Goal: Task Accomplishment & Management: Use online tool/utility

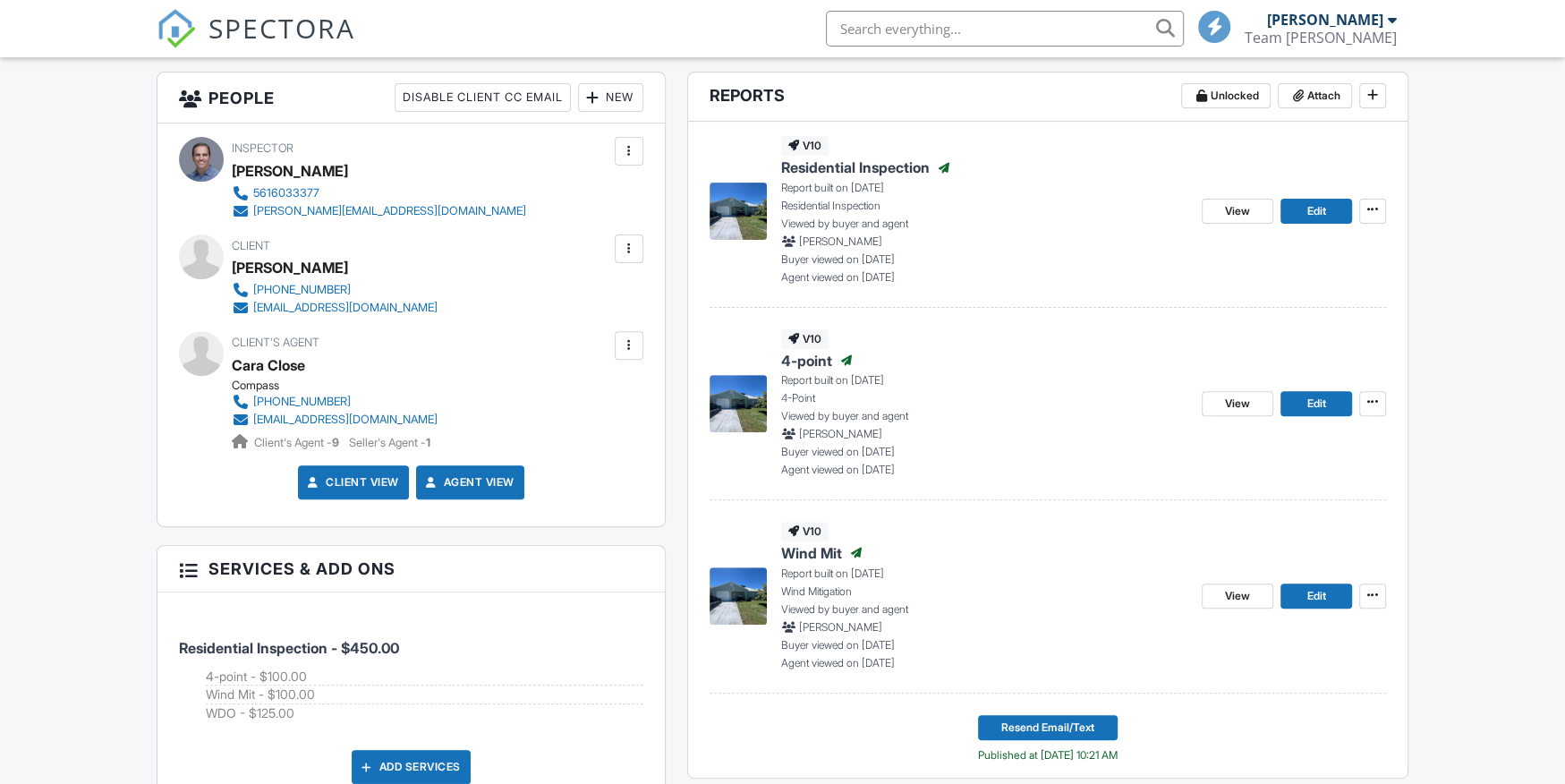
scroll to position [458, 0]
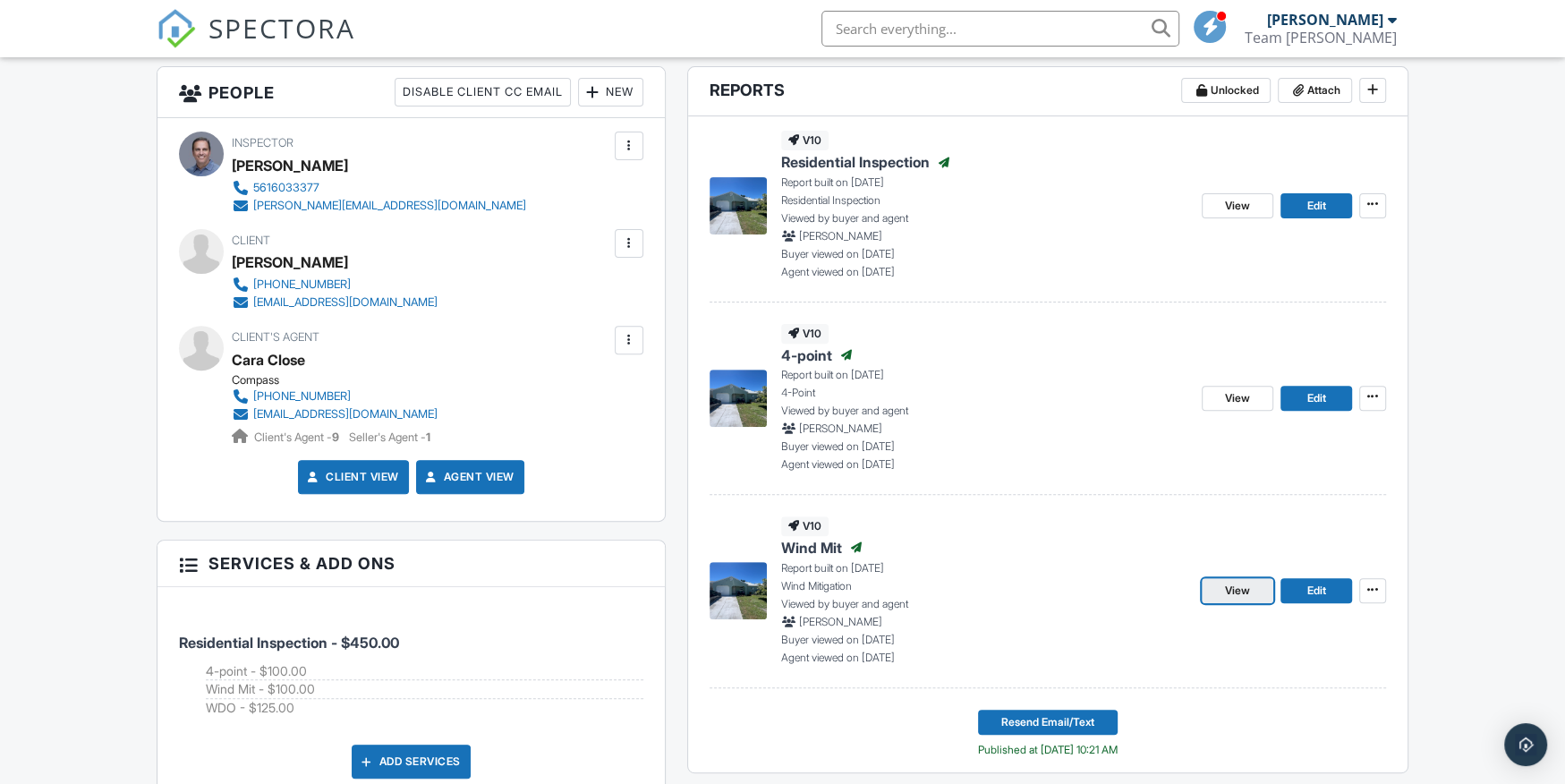
click at [1243, 584] on span "View" at bounding box center [1238, 590] width 25 height 18
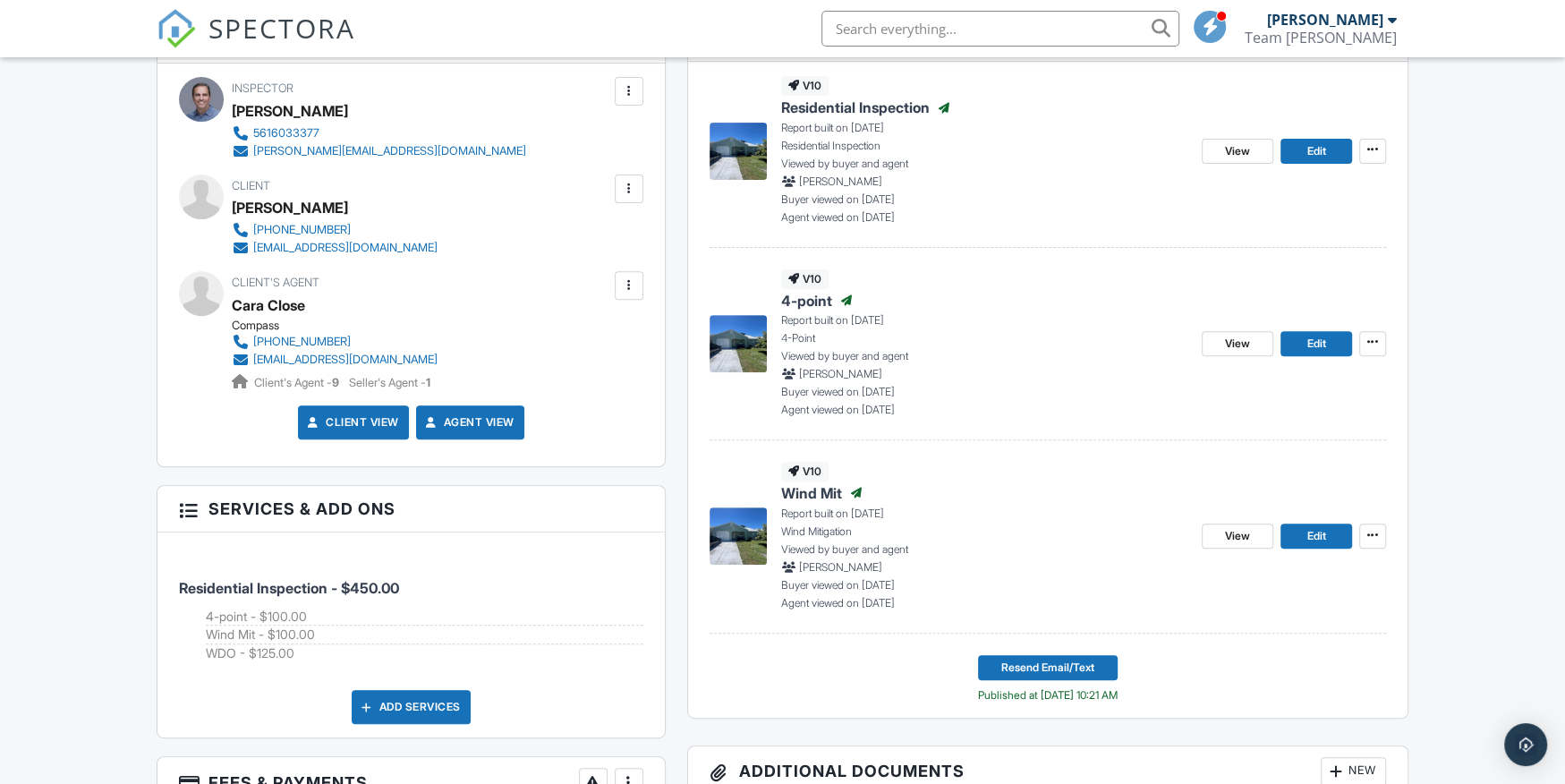
scroll to position [503, 0]
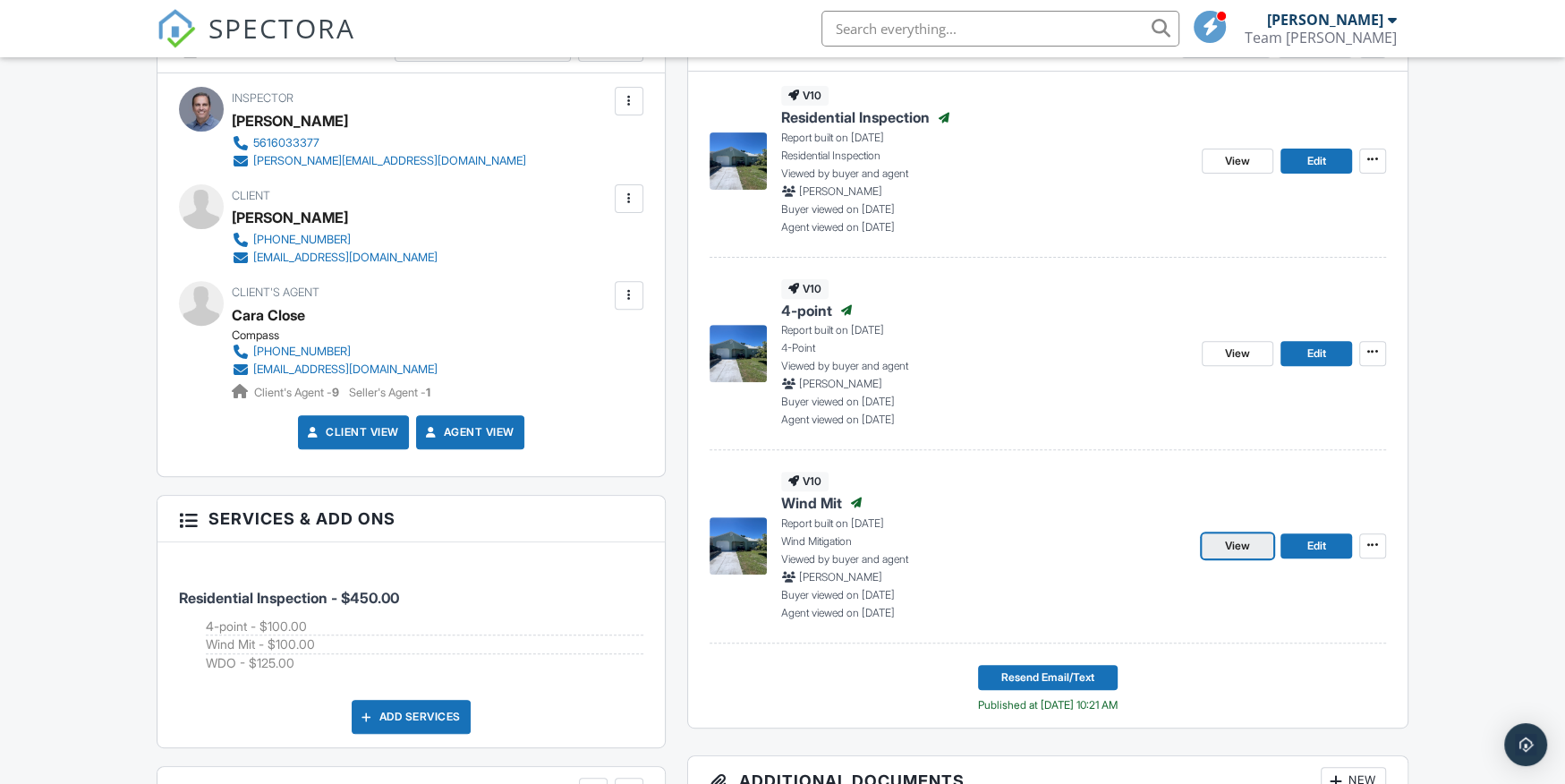
click at [1234, 546] on span "View" at bounding box center [1238, 546] width 25 height 18
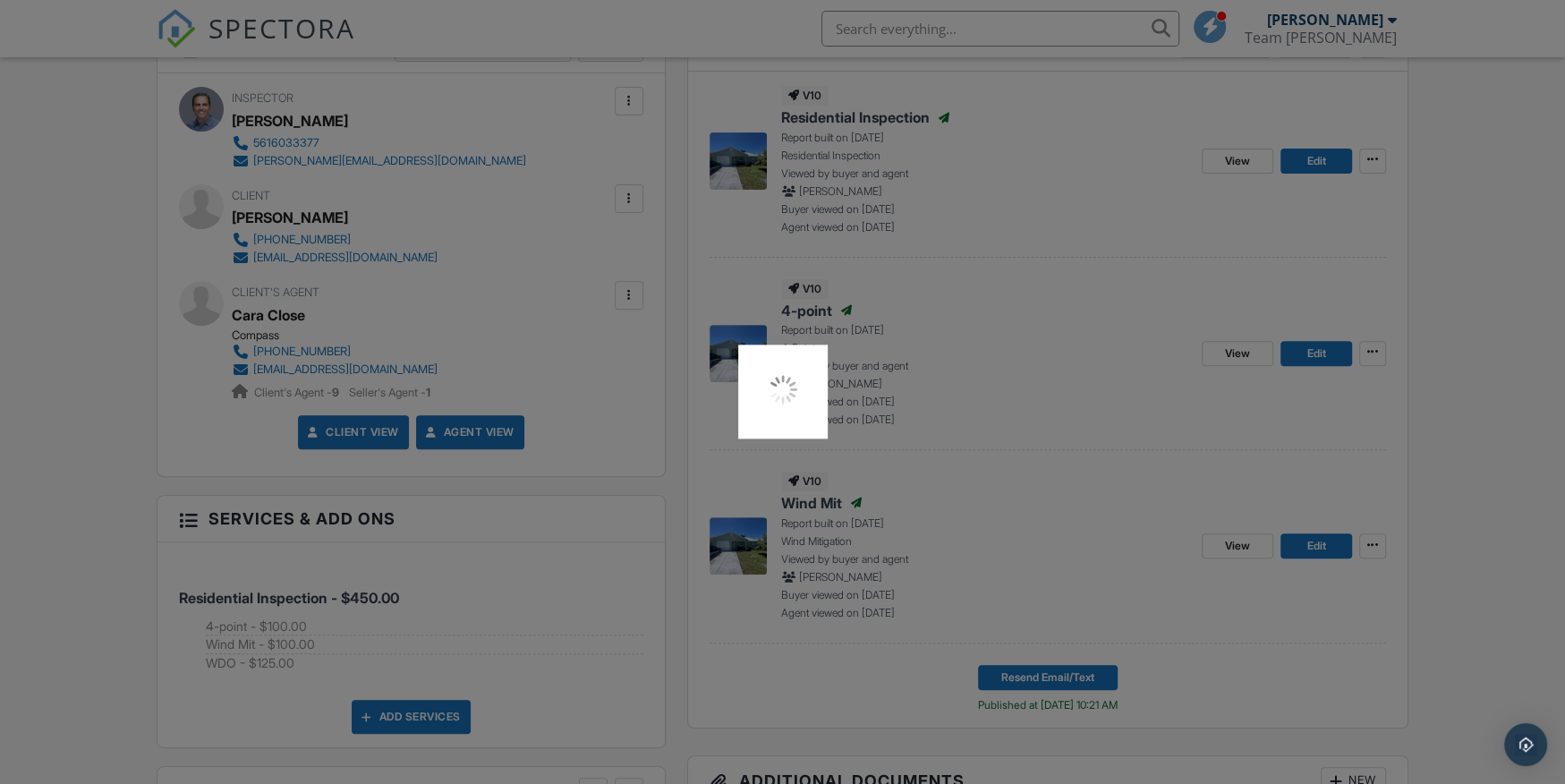
click at [1005, 419] on div at bounding box center [782, 392] width 1565 height 784
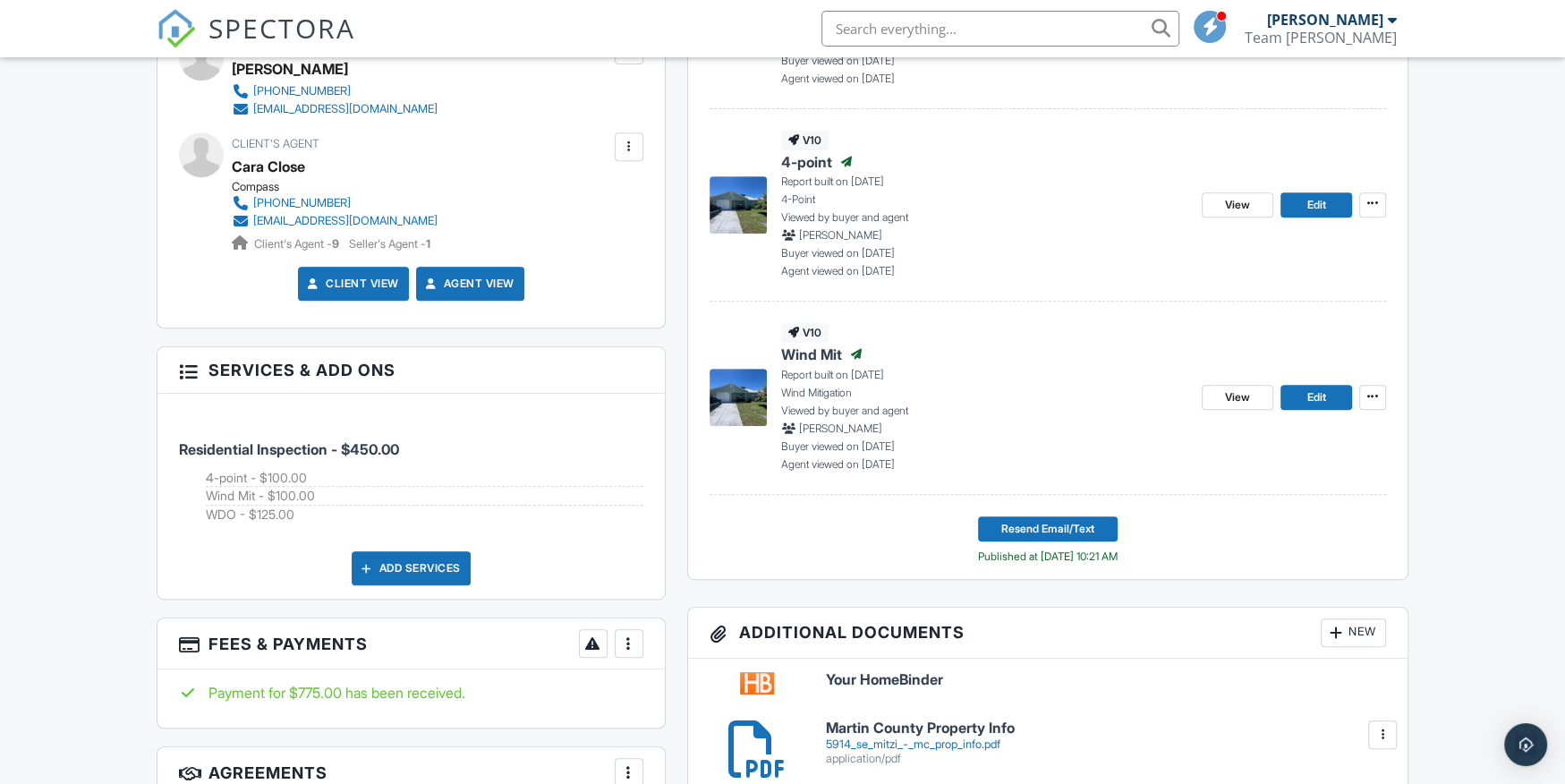
scroll to position [600, 0]
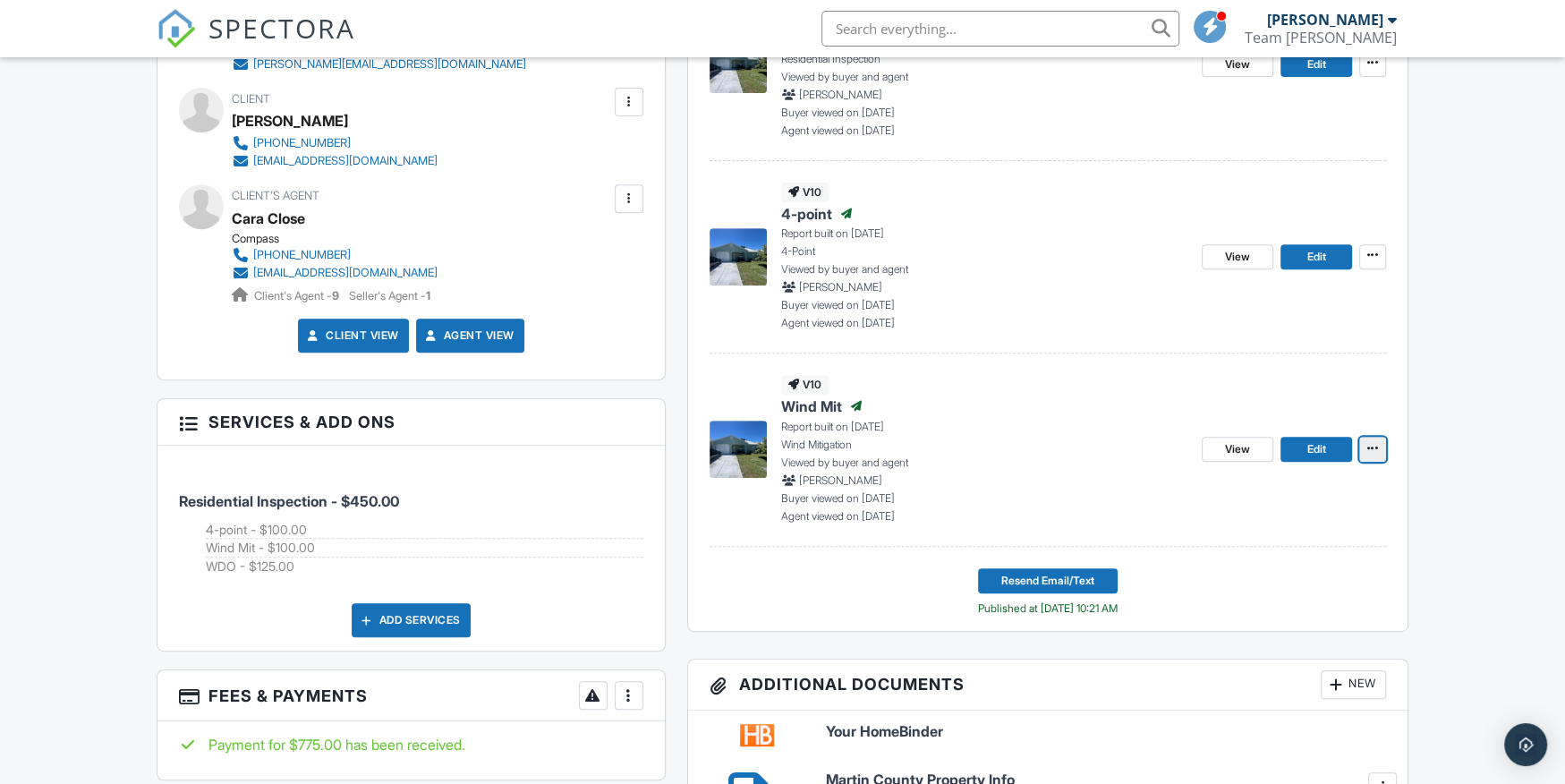
click at [1367, 439] on span at bounding box center [1373, 448] width 18 height 18
click at [949, 436] on p "Wind Mitigation" at bounding box center [984, 444] width 407 height 16
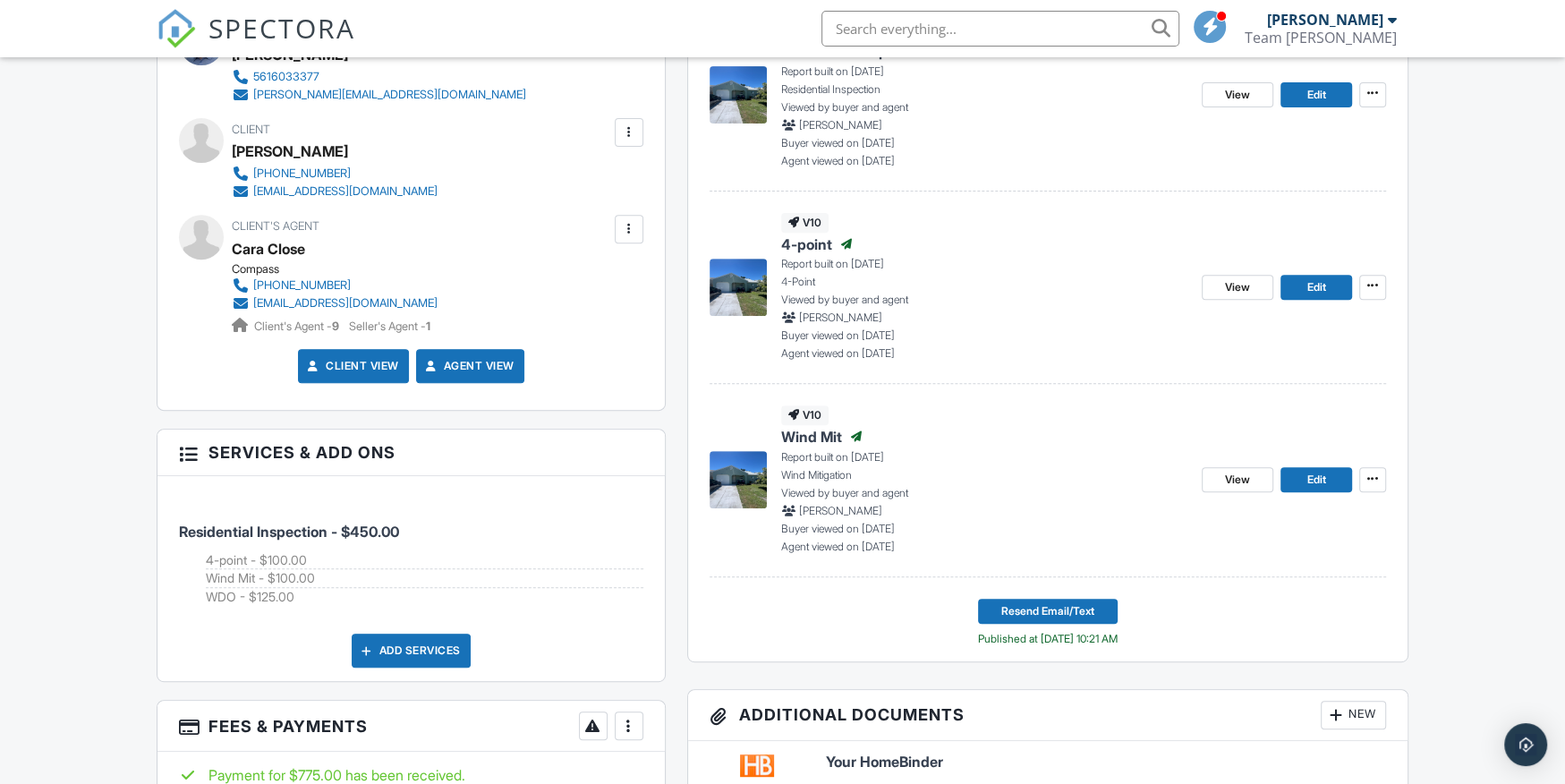
scroll to position [589, 0]
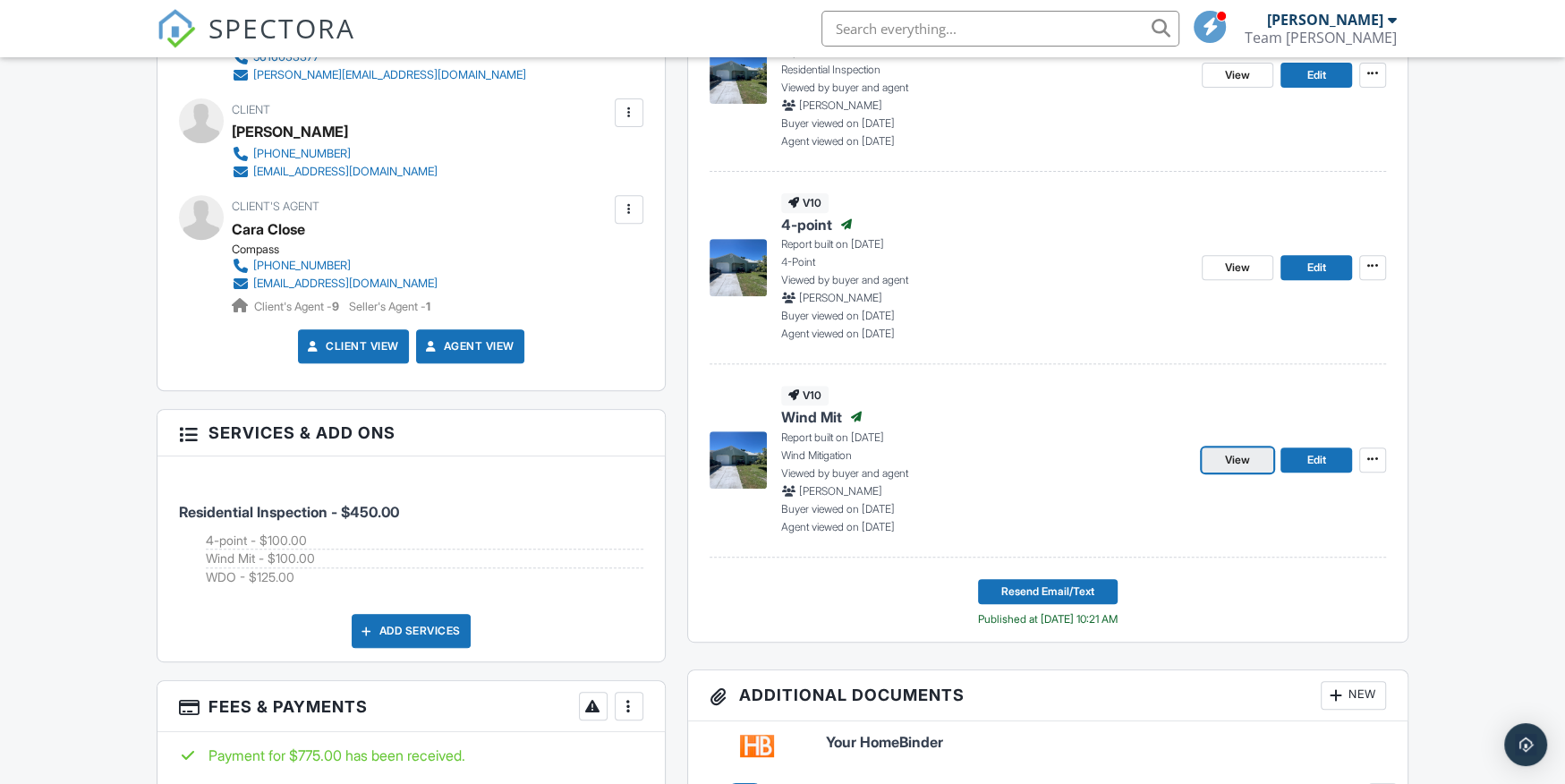
click at [1237, 456] on span "View" at bounding box center [1238, 460] width 25 height 18
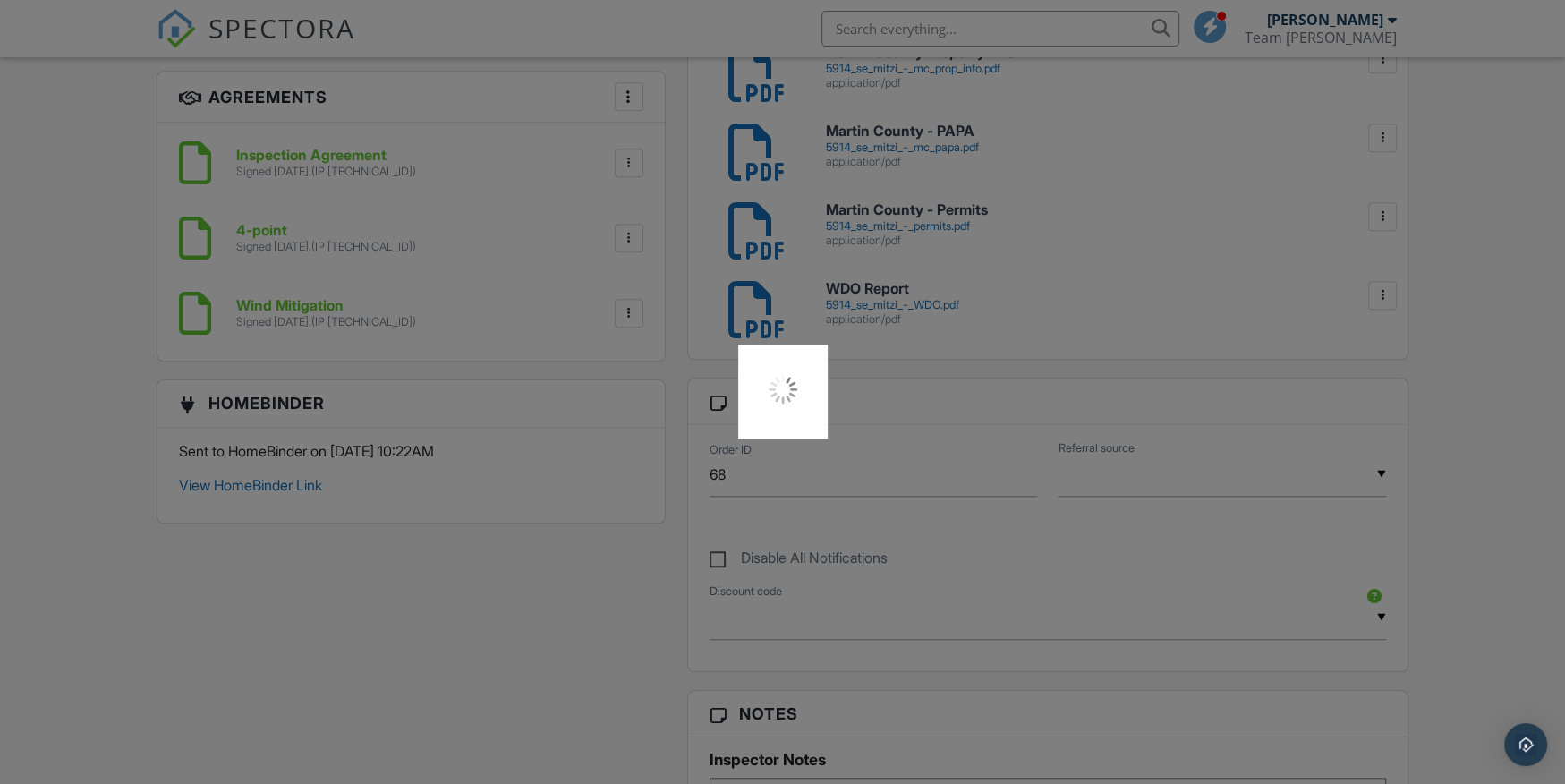
scroll to position [1329, 0]
click at [861, 204] on div at bounding box center [782, 392] width 1565 height 784
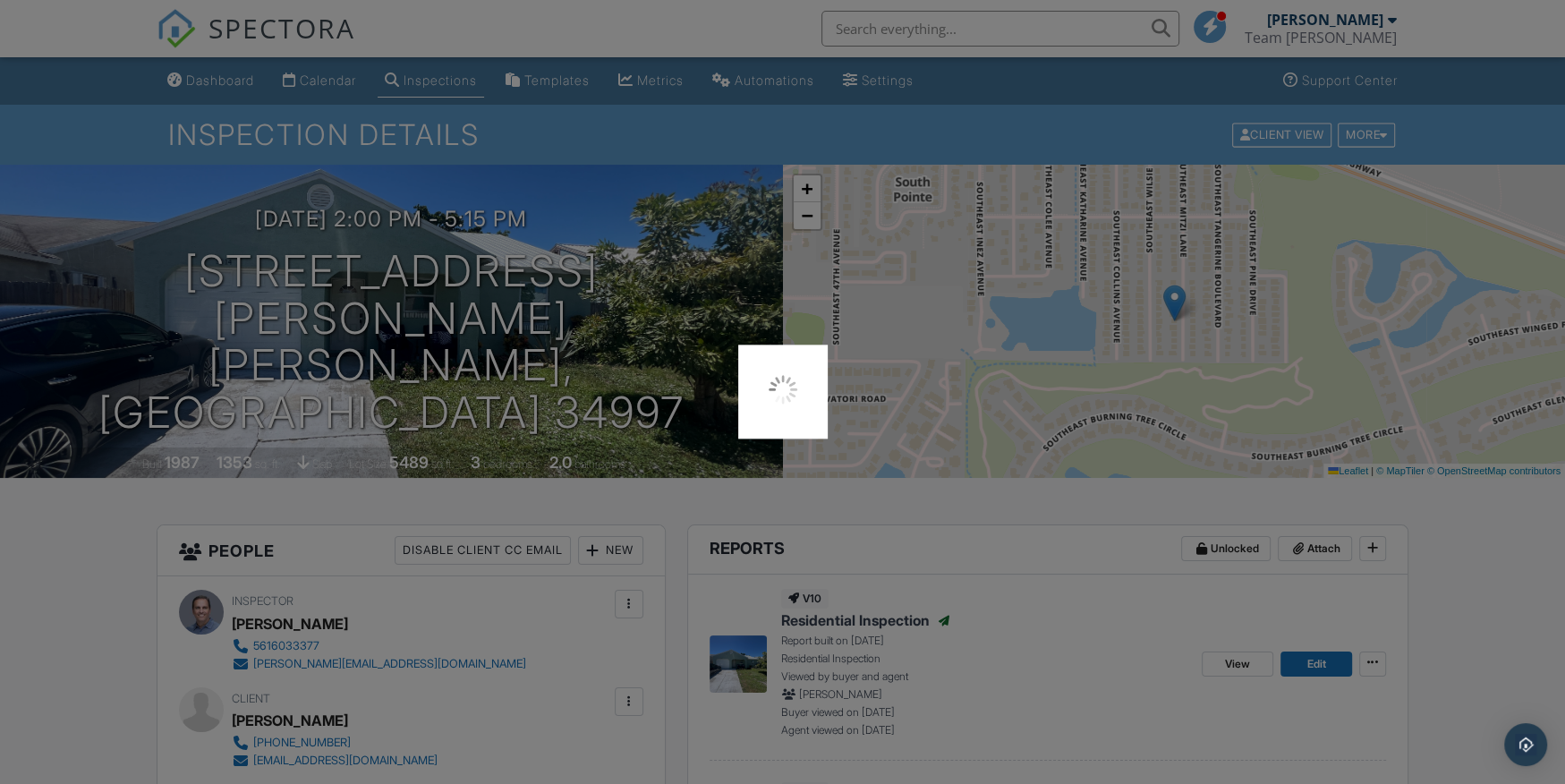
scroll to position [0, 0]
click at [1362, 33] on div at bounding box center [782, 392] width 1565 height 784
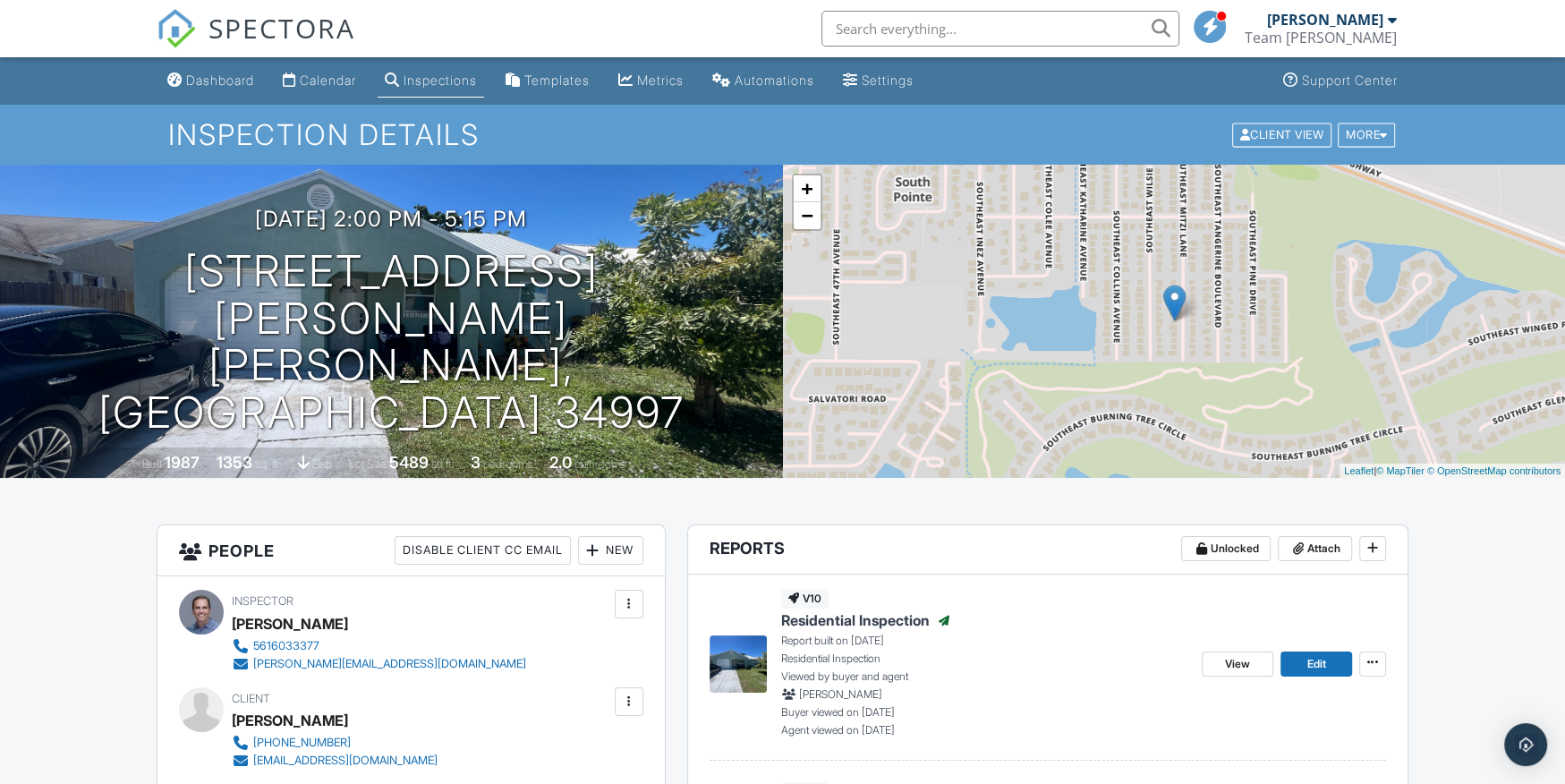
click at [1369, 21] on div "[PERSON_NAME]" at bounding box center [1325, 19] width 116 height 18
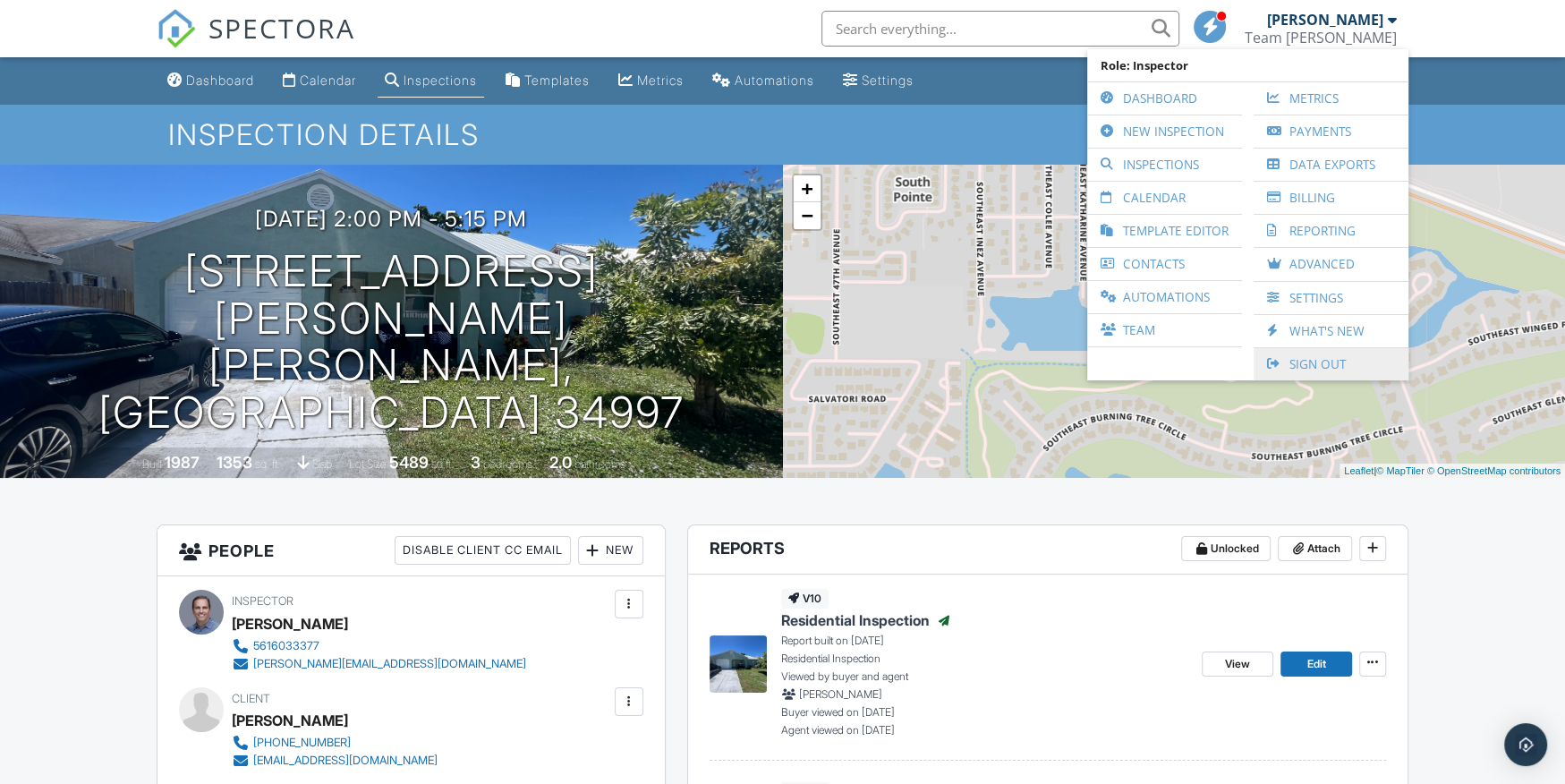
click at [1310, 355] on link "Sign Out" at bounding box center [1331, 363] width 137 height 32
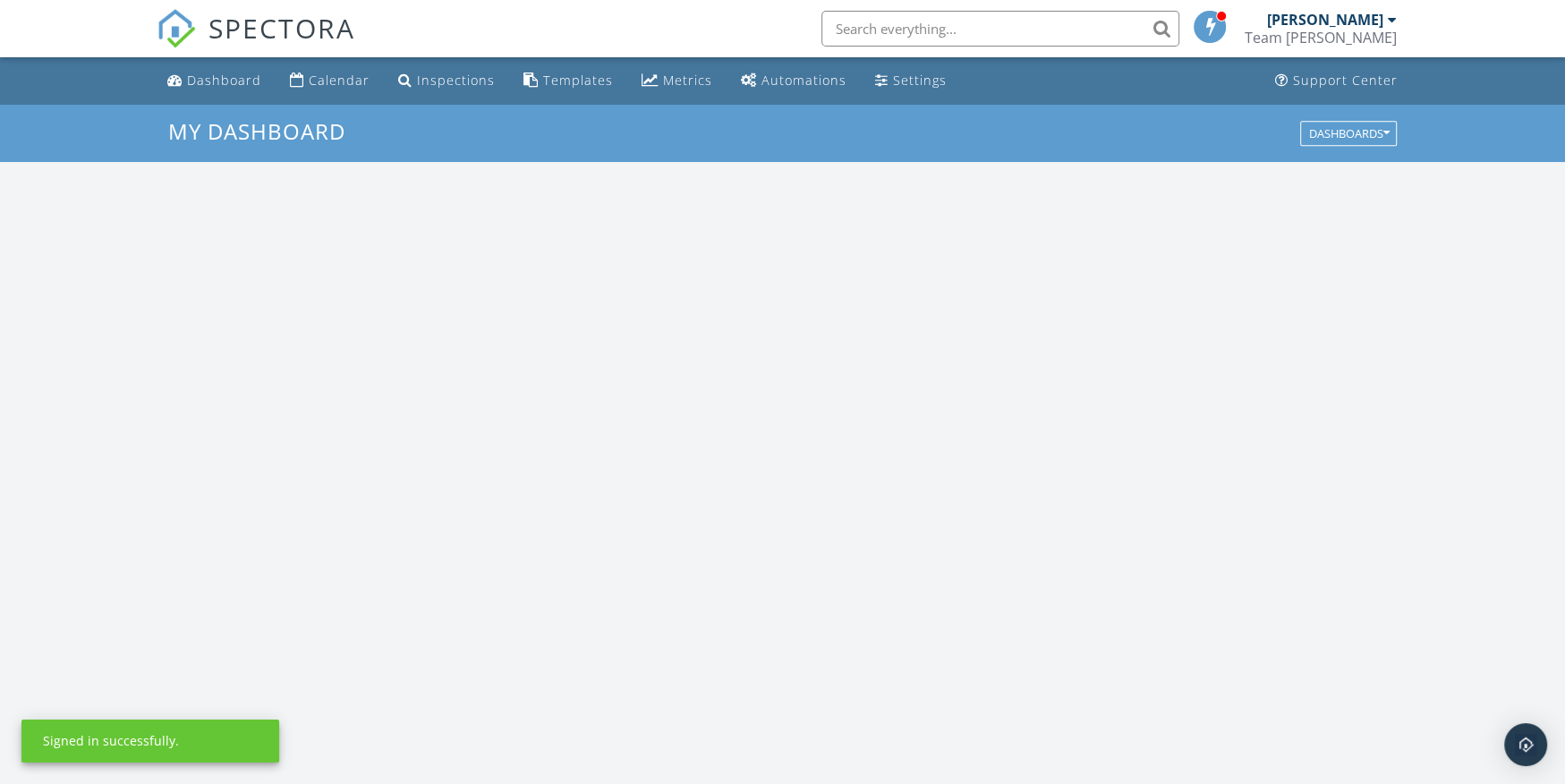
scroll to position [1628, 1565]
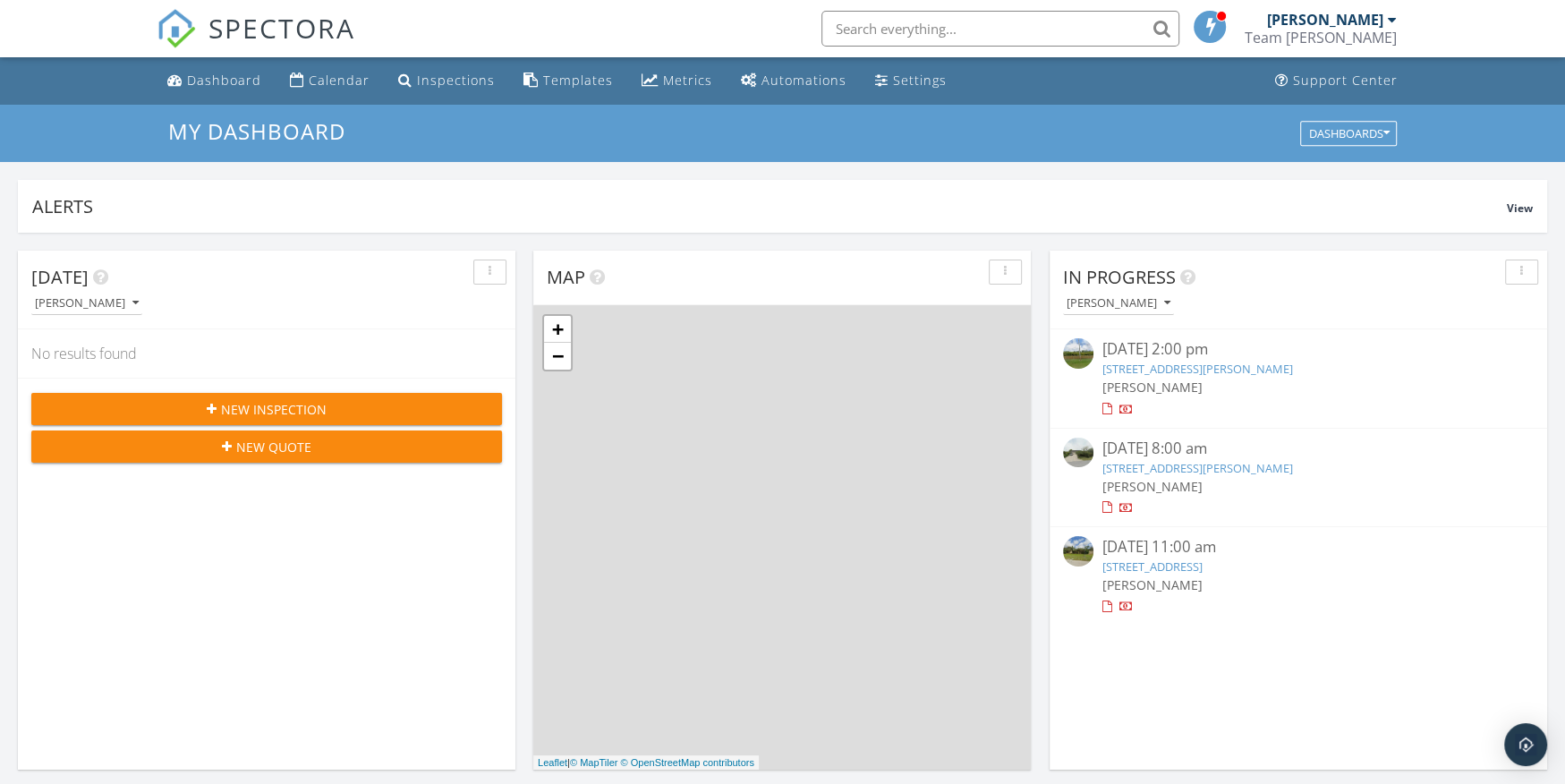
click at [1084, 42] on input "text" at bounding box center [1000, 28] width 358 height 36
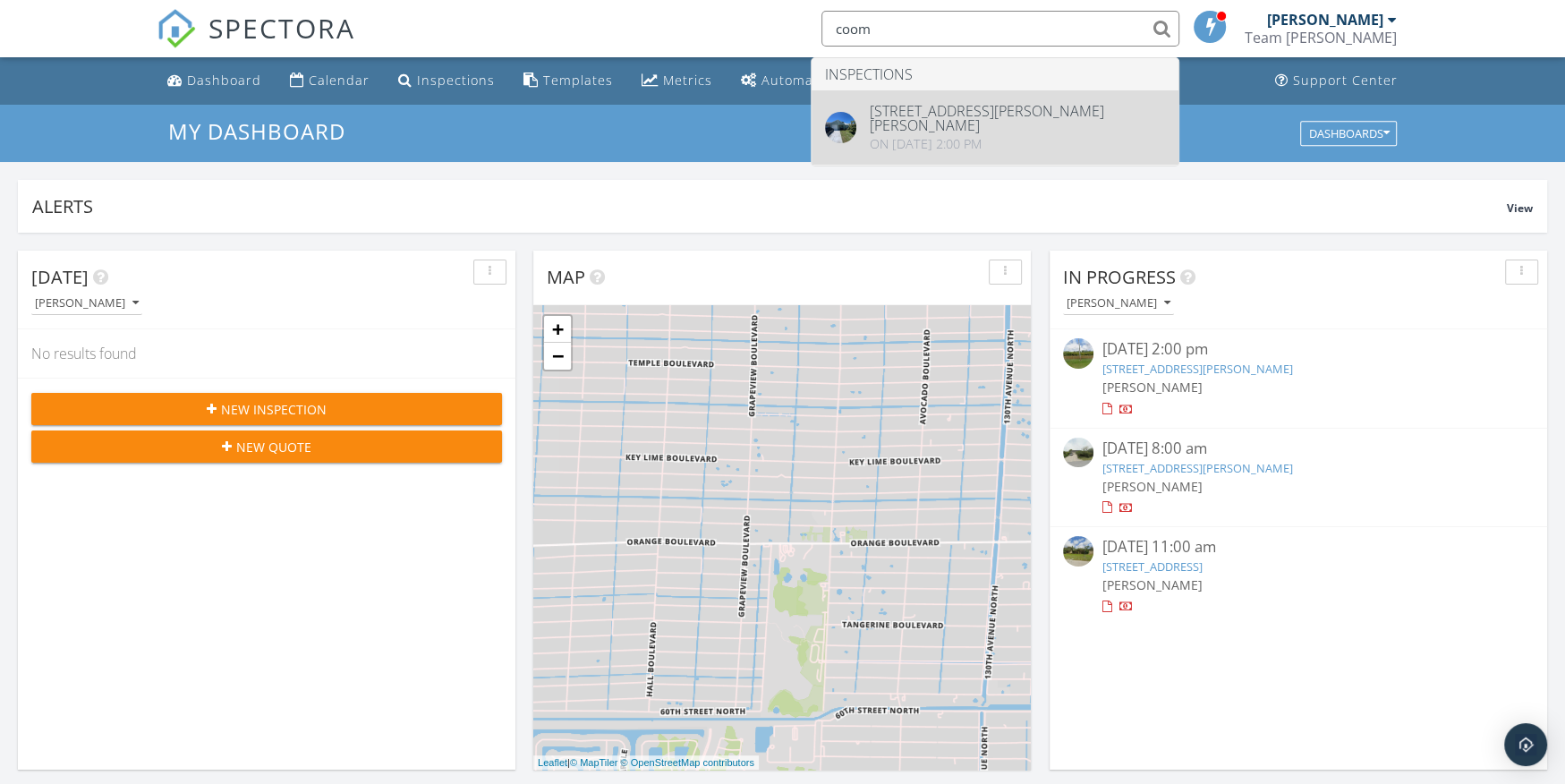
type input "coom"
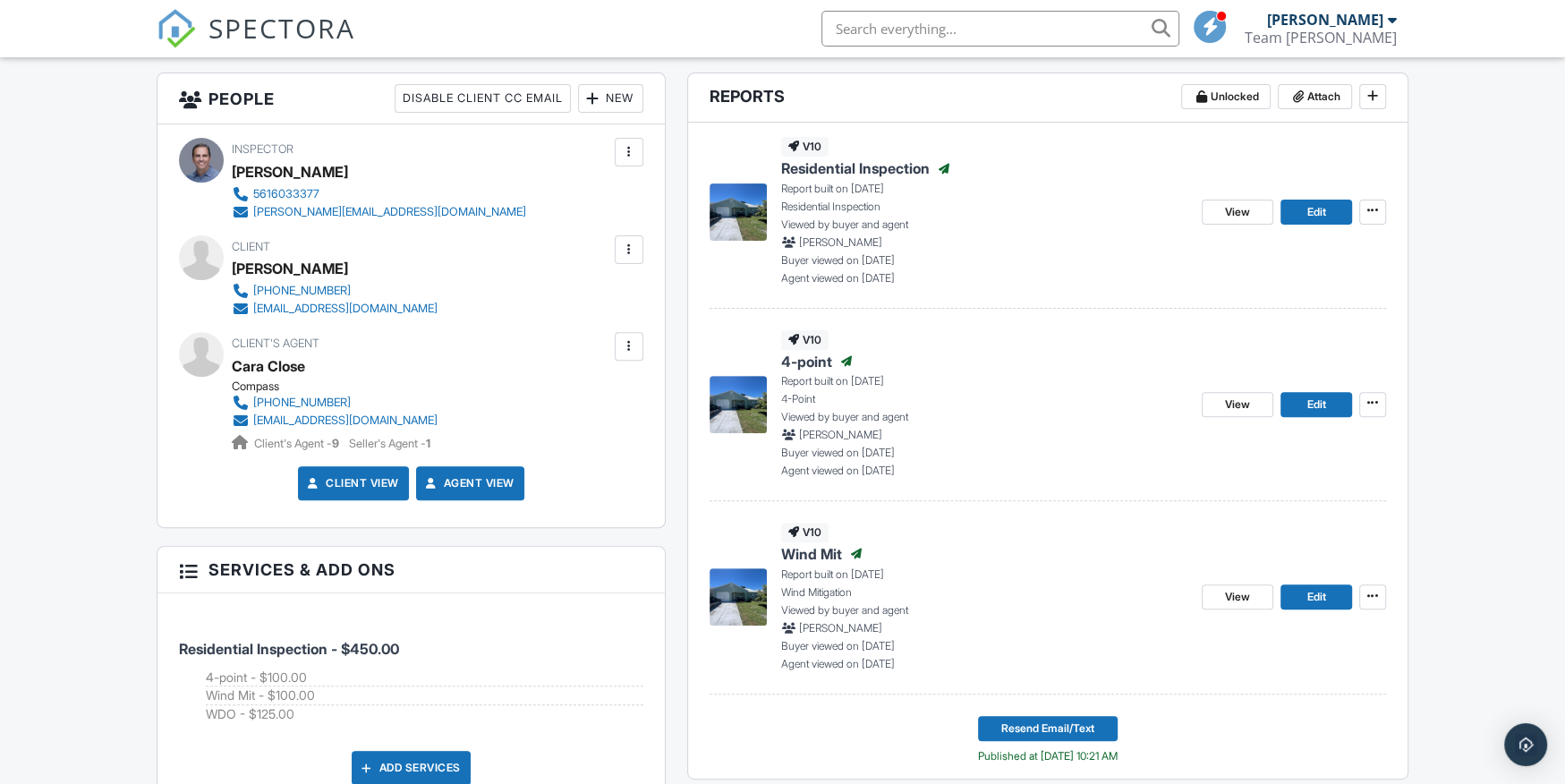
scroll to position [573, 0]
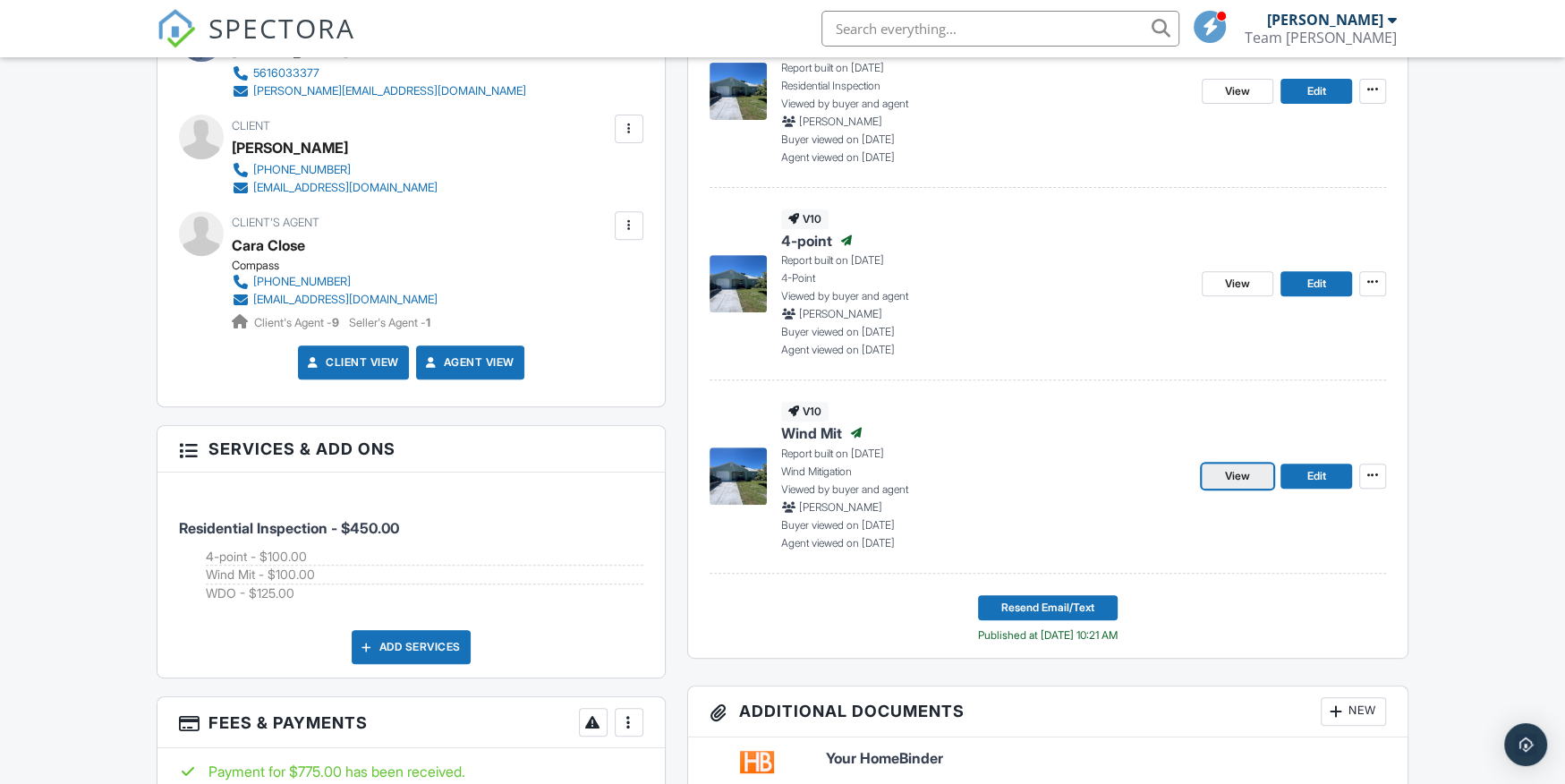
click at [1238, 468] on span "View" at bounding box center [1238, 476] width 25 height 18
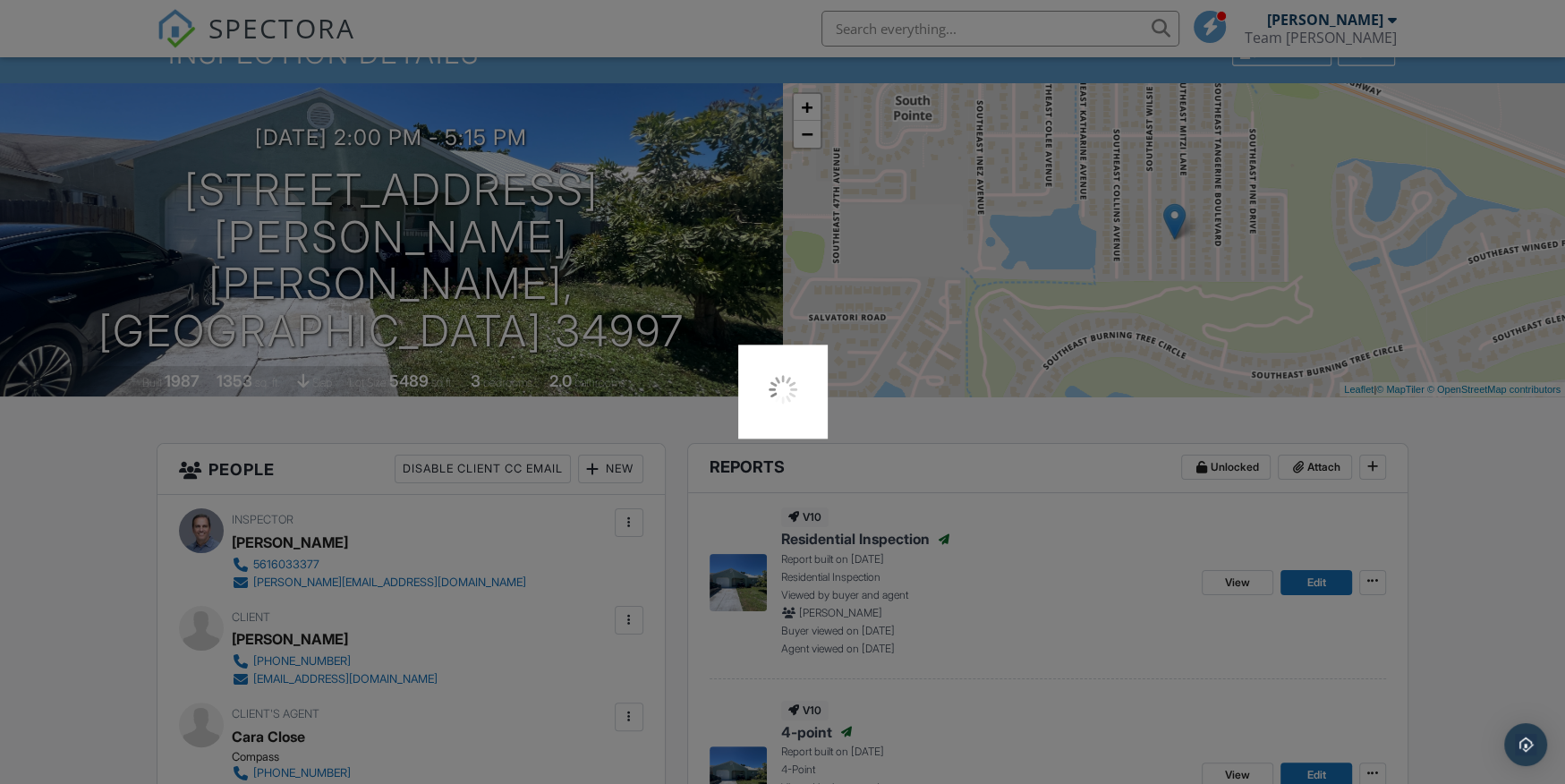
scroll to position [0, 0]
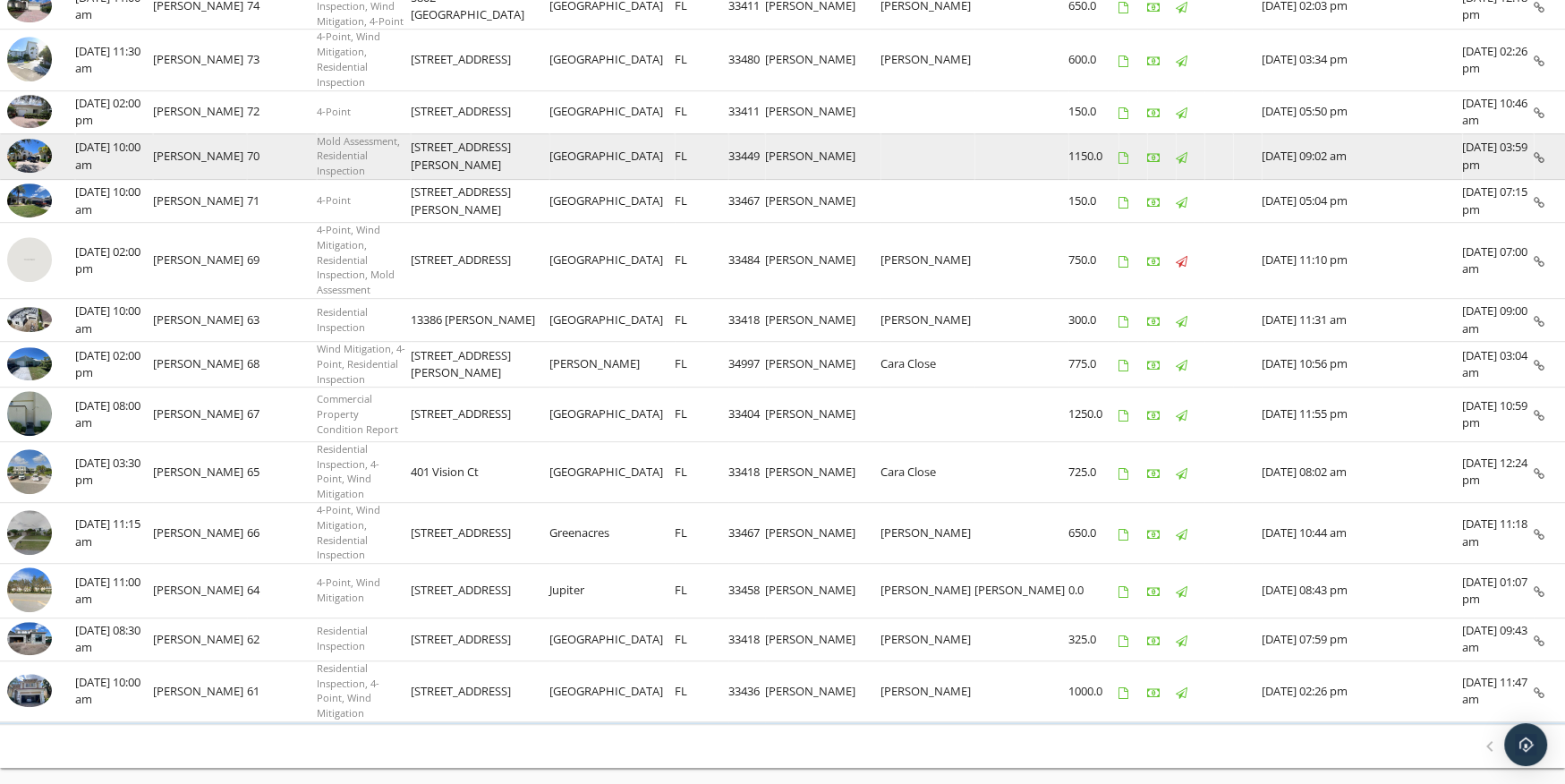
scroll to position [847, 0]
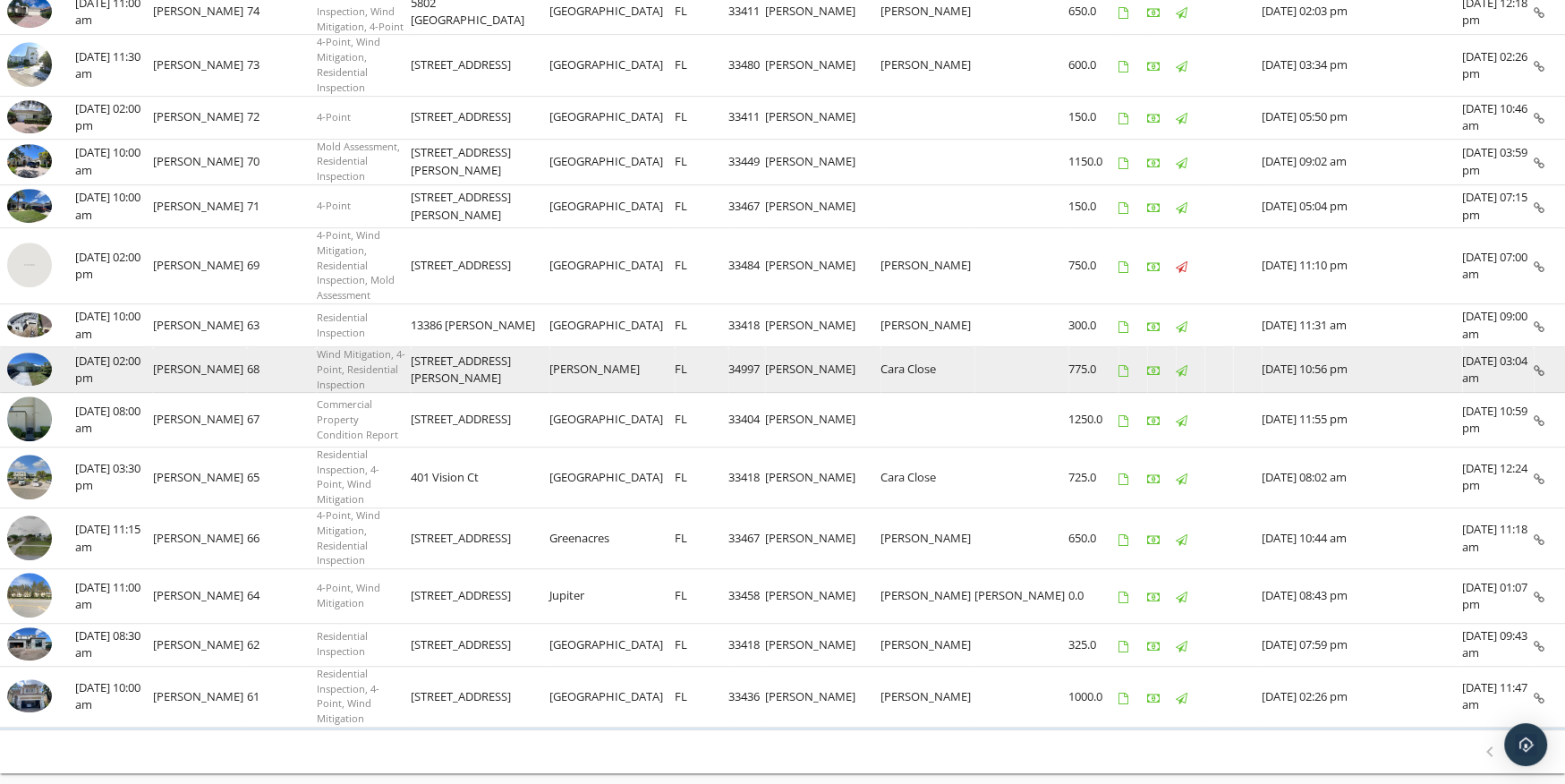
click at [39, 352] on img at bounding box center [29, 369] width 44 height 34
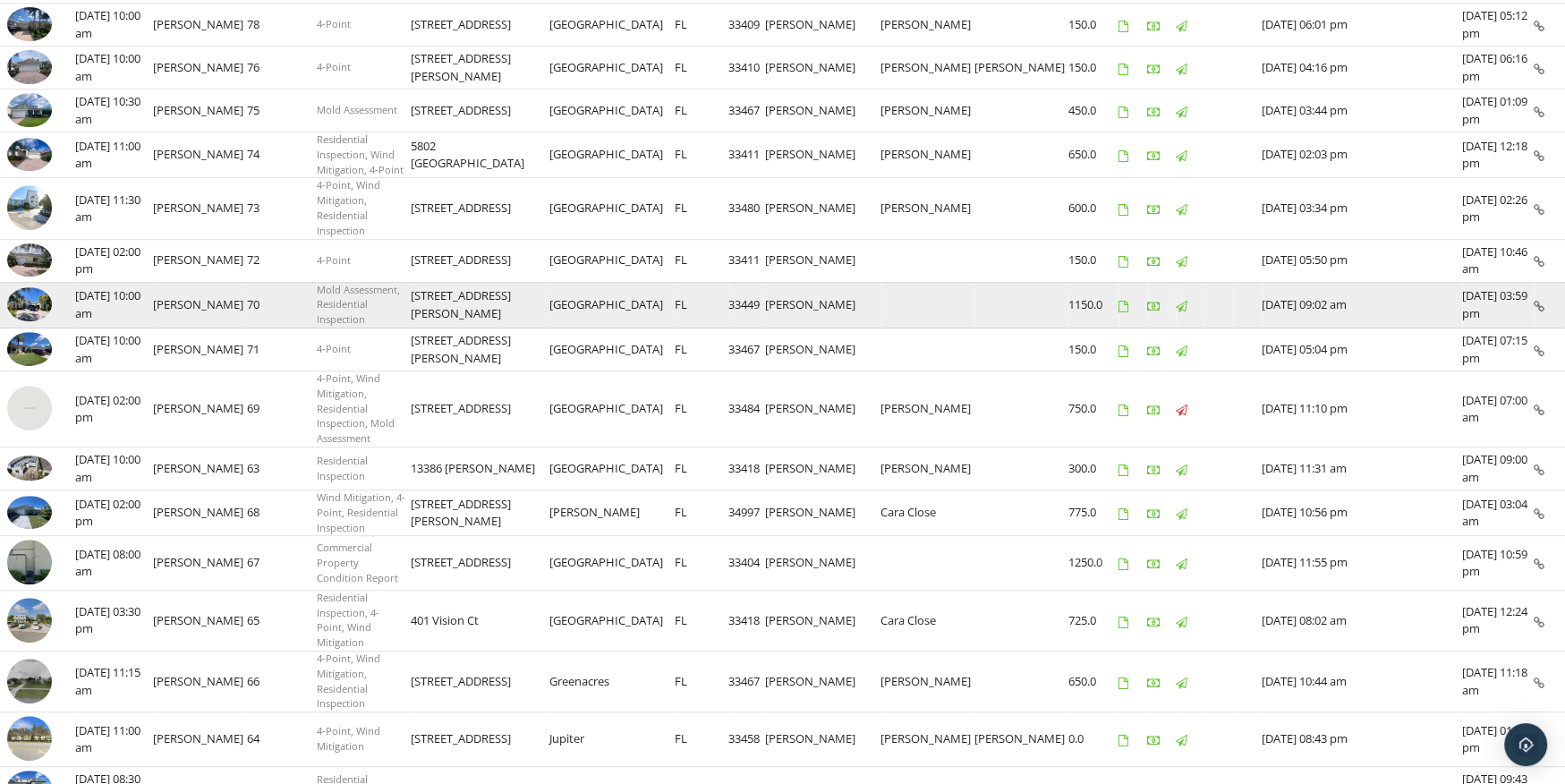
scroll to position [0, 0]
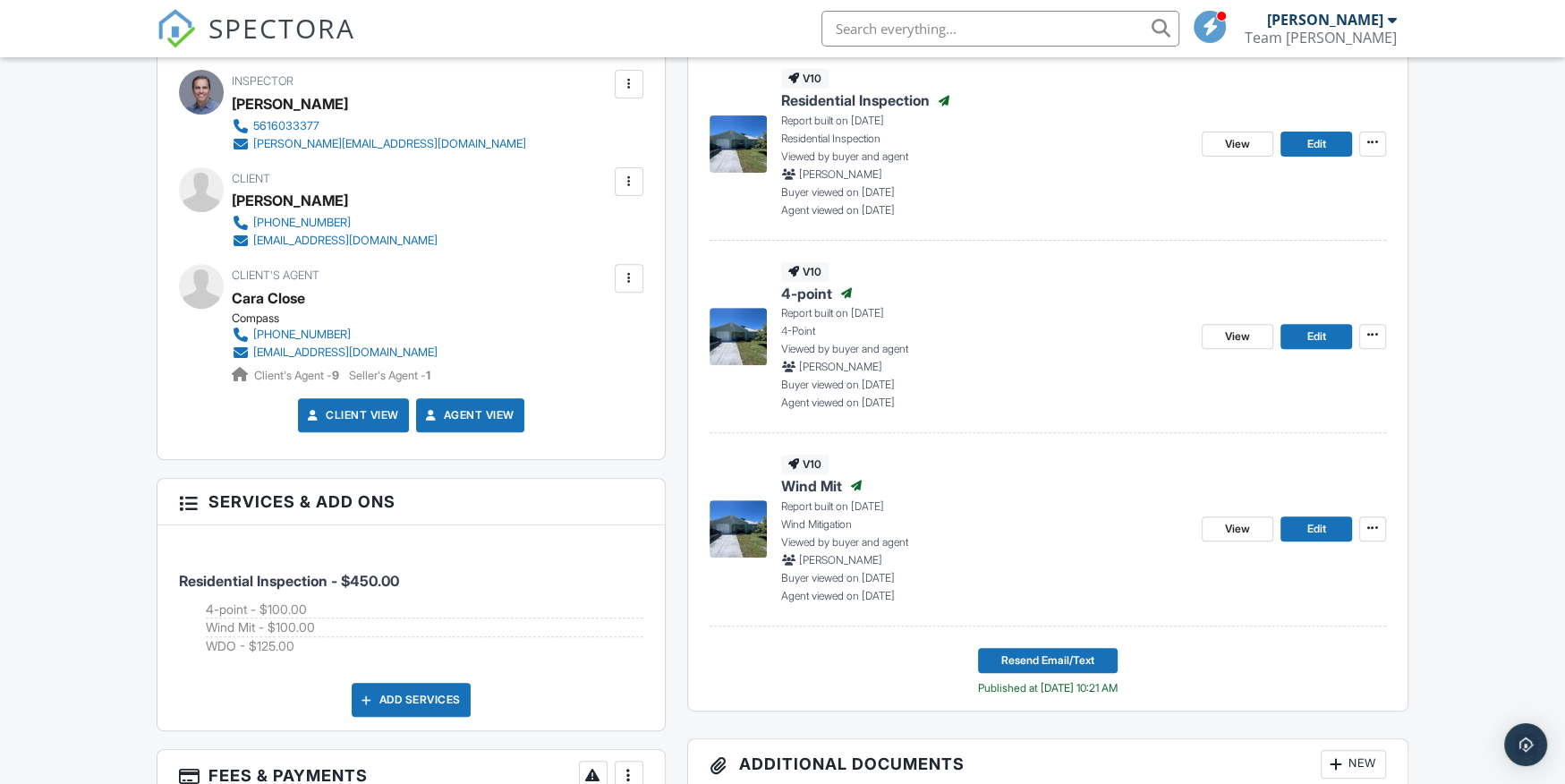
scroll to position [515, 0]
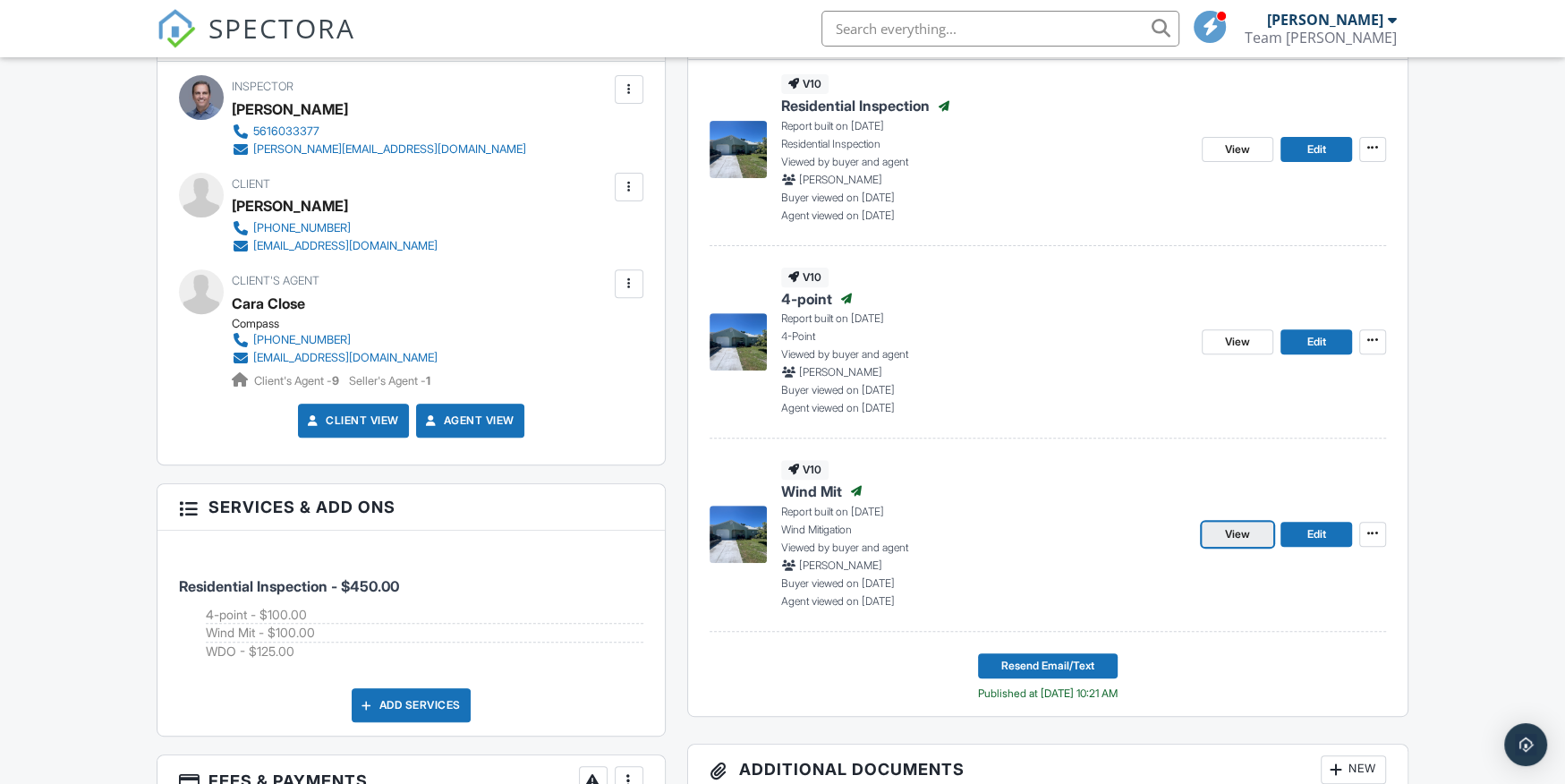
click at [1242, 531] on span "View" at bounding box center [1238, 534] width 25 height 18
